Goal: Task Accomplishment & Management: Manage account settings

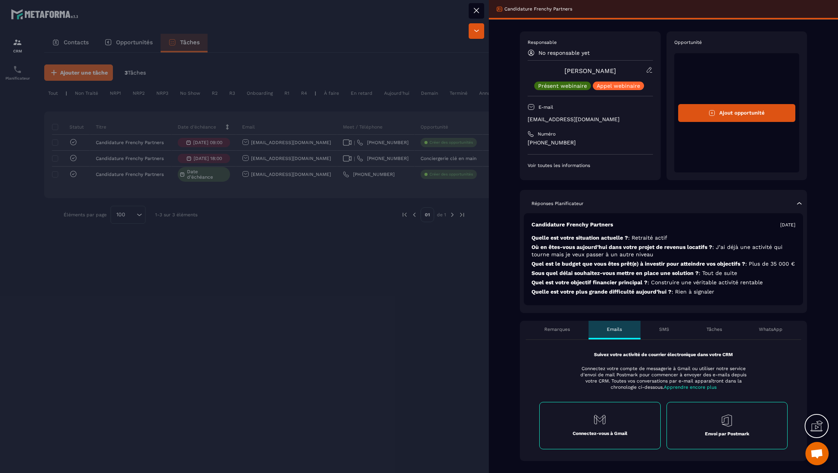
click at [651, 71] on icon at bounding box center [649, 69] width 7 height 7
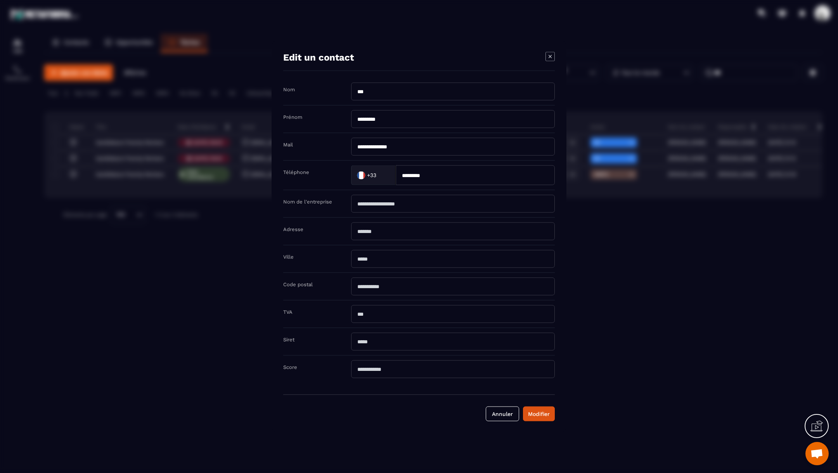
click at [552, 63] on div "Modal window" at bounding box center [549, 57] width 9 height 11
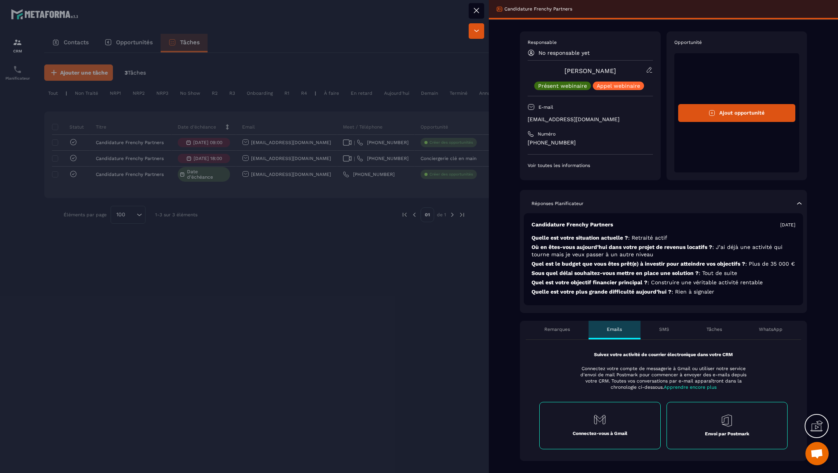
click at [565, 53] on p "No responsable yet" at bounding box center [564, 53] width 51 height 6
click at [535, 50] on div "No responsable yet" at bounding box center [590, 52] width 125 height 7
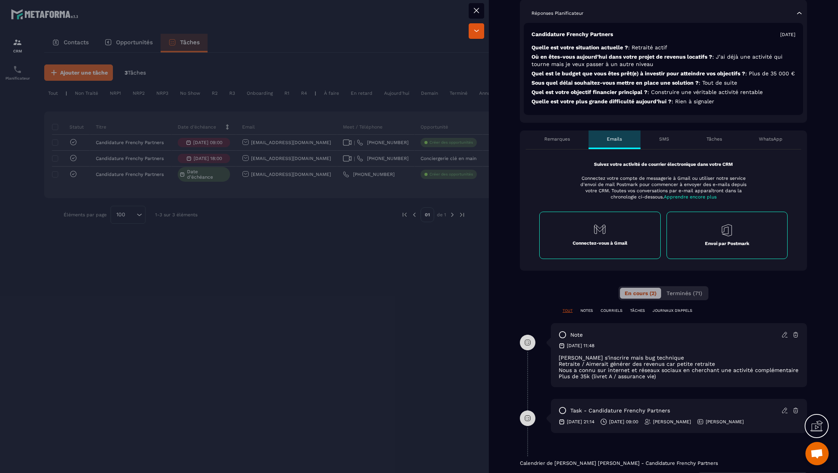
scroll to position [403, 0]
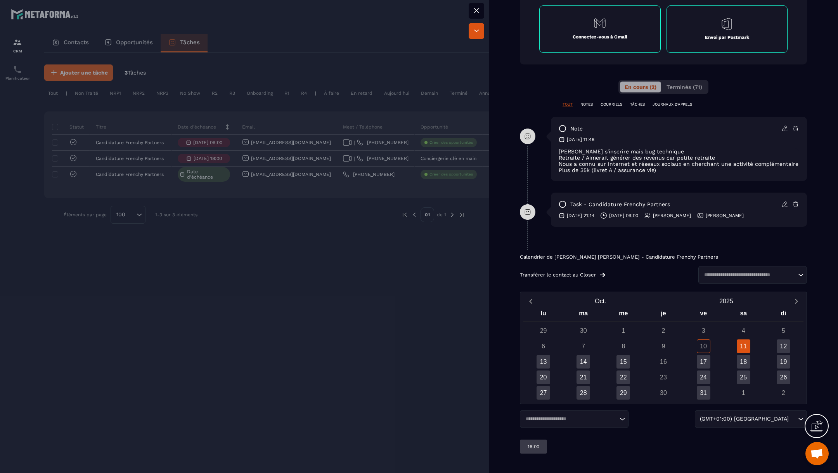
click at [407, 265] on div at bounding box center [419, 236] width 838 height 473
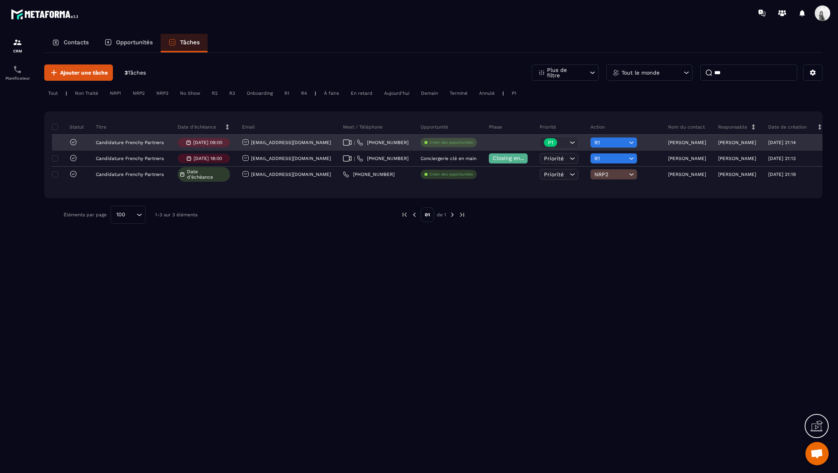
click at [724, 140] on p "[PERSON_NAME]" at bounding box center [737, 142] width 38 height 5
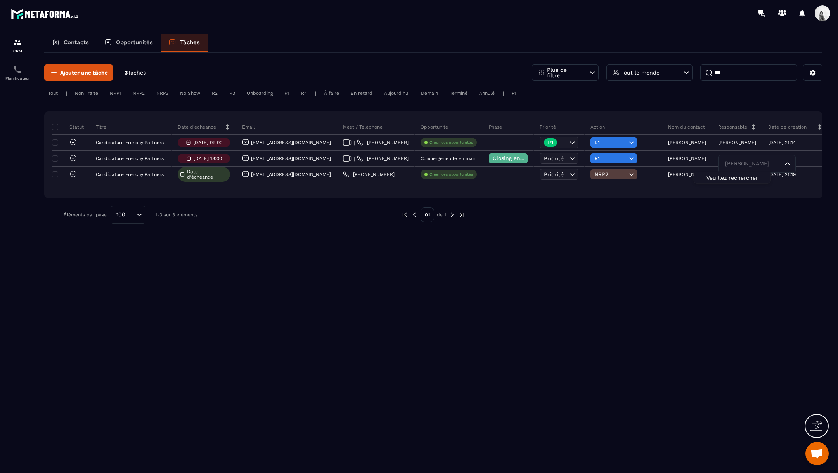
click at [734, 186] on div "Statut Titre Date d’échéance Email Meet / Téléphone Opportunité Phase Priorité …" at bounding box center [433, 154] width 778 height 87
click at [712, 132] on div "Responsable" at bounding box center [737, 127] width 50 height 16
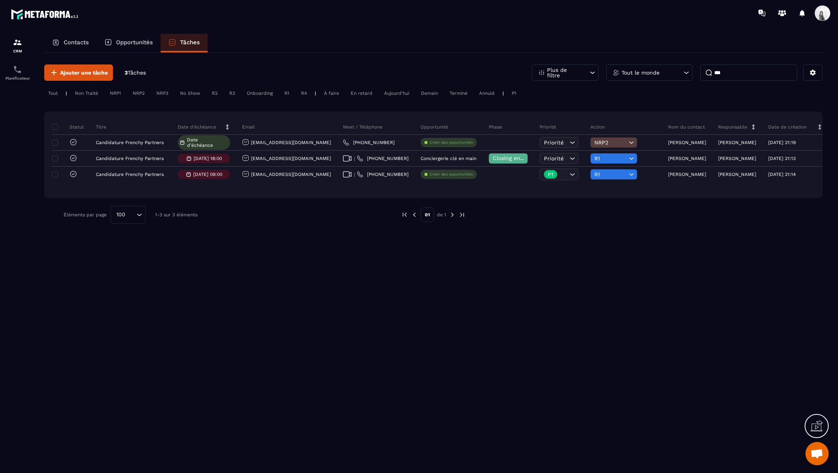
click at [718, 125] on p "Responsable" at bounding box center [732, 127] width 29 height 6
click at [712, 146] on div "[PERSON_NAME]" at bounding box center [737, 143] width 50 height 16
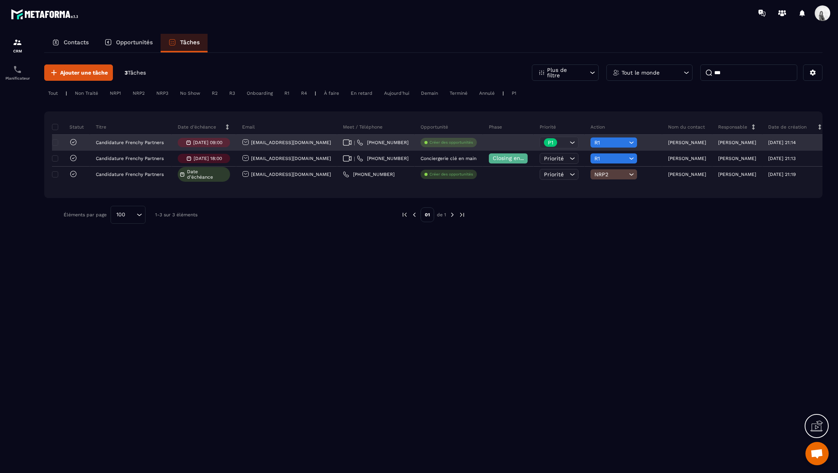
click at [712, 145] on div "[PERSON_NAME]" at bounding box center [737, 143] width 50 height 16
click at [718, 144] on p "[PERSON_NAME]" at bounding box center [737, 142] width 38 height 5
click at [726, 163] on input "Search for option" at bounding box center [753, 163] width 60 height 9
type input "****"
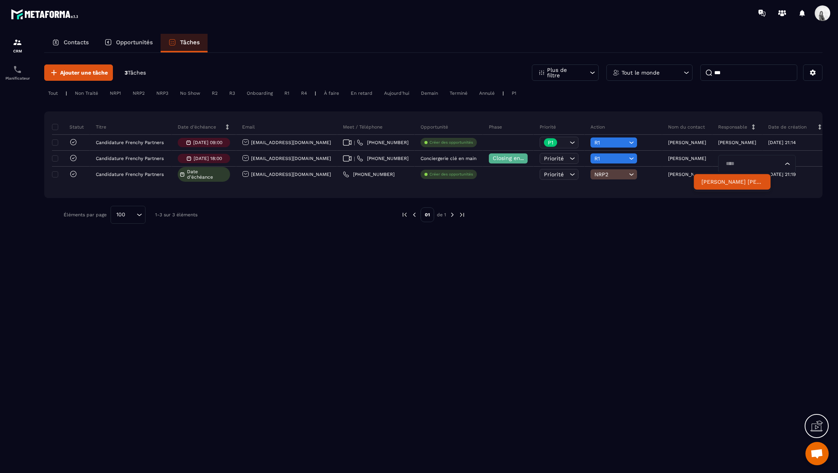
click at [727, 178] on p "[PERSON_NAME] [PERSON_NAME]" at bounding box center [731, 182] width 61 height 8
click at [736, 72] on input "***" at bounding box center [748, 72] width 97 height 16
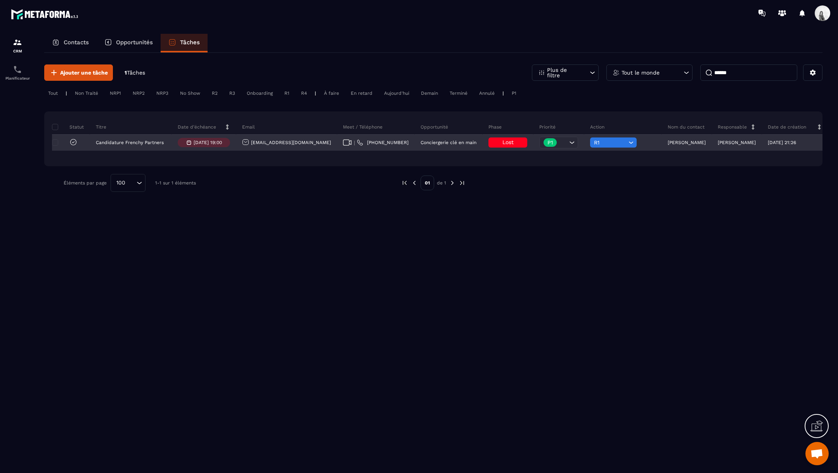
type input "******"
click at [718, 142] on p "[PERSON_NAME]" at bounding box center [737, 142] width 38 height 5
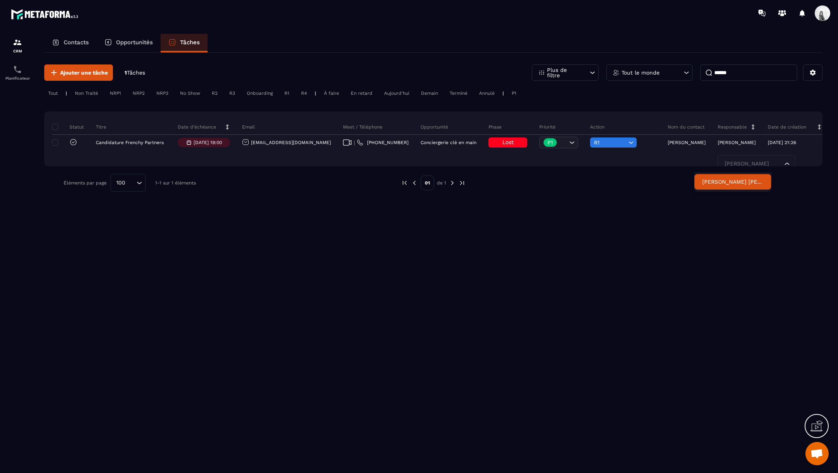
click at [722, 179] on p "[PERSON_NAME] [PERSON_NAME]" at bounding box center [732, 182] width 61 height 8
click at [19, 48] on div "CRM" at bounding box center [17, 46] width 31 height 16
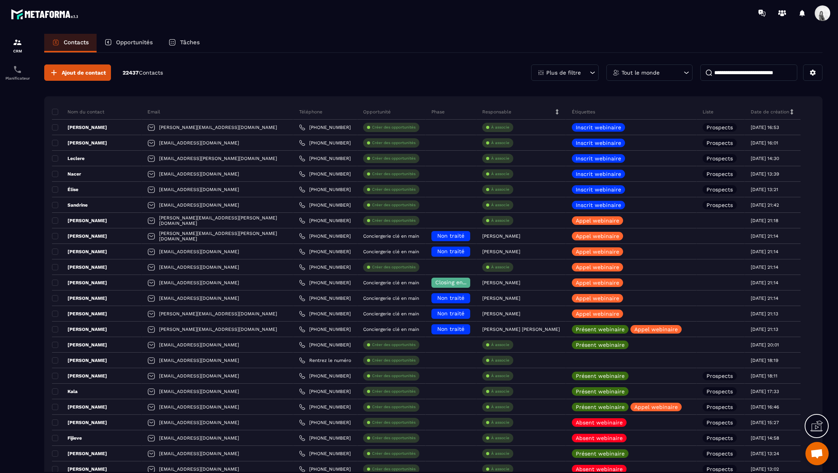
click at [643, 75] on div "Tout le monde" at bounding box center [649, 72] width 86 height 16
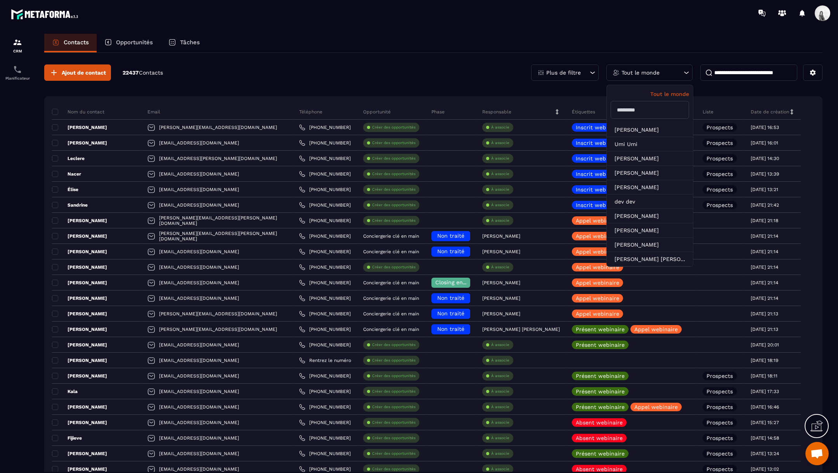
click at [645, 111] on input "text" at bounding box center [650, 110] width 78 height 18
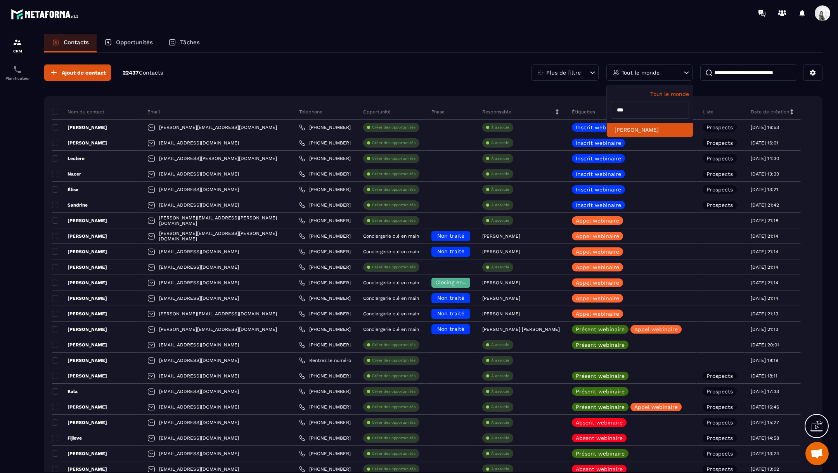
type input "***"
click at [650, 126] on li "[PERSON_NAME]" at bounding box center [650, 130] width 86 height 14
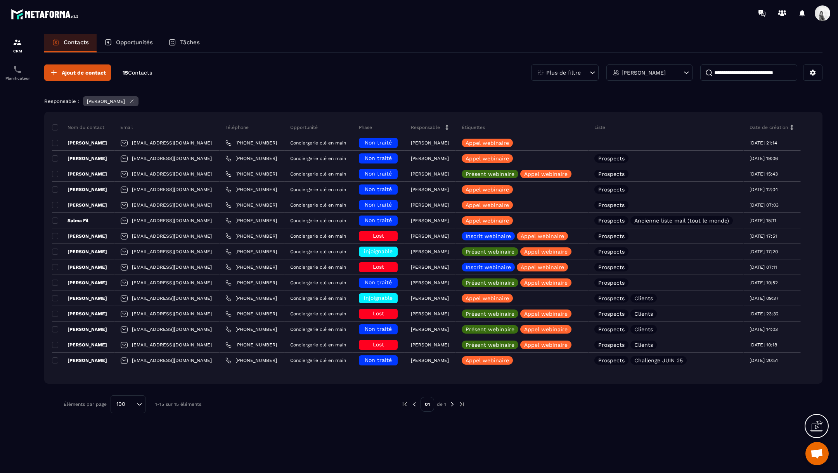
click at [194, 42] on p "Tâches" at bounding box center [190, 42] width 20 height 7
